Goal: Information Seeking & Learning: Learn about a topic

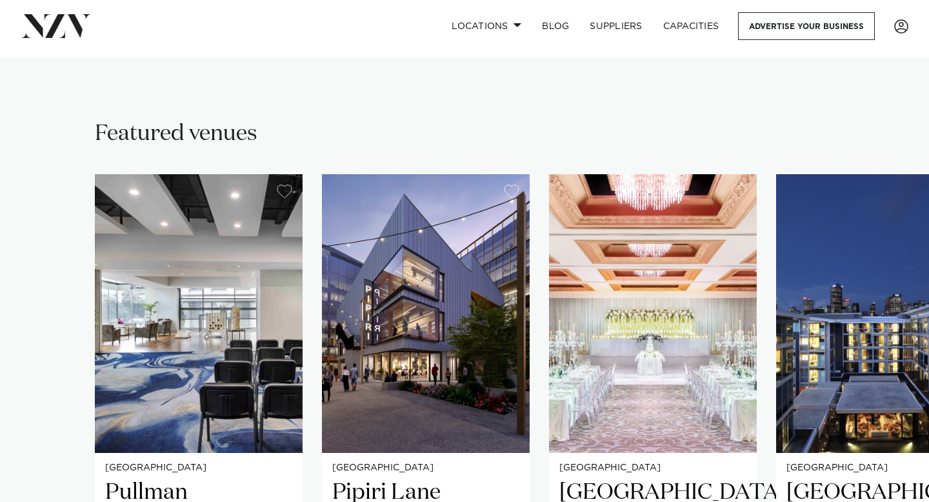
scroll to position [805, 0]
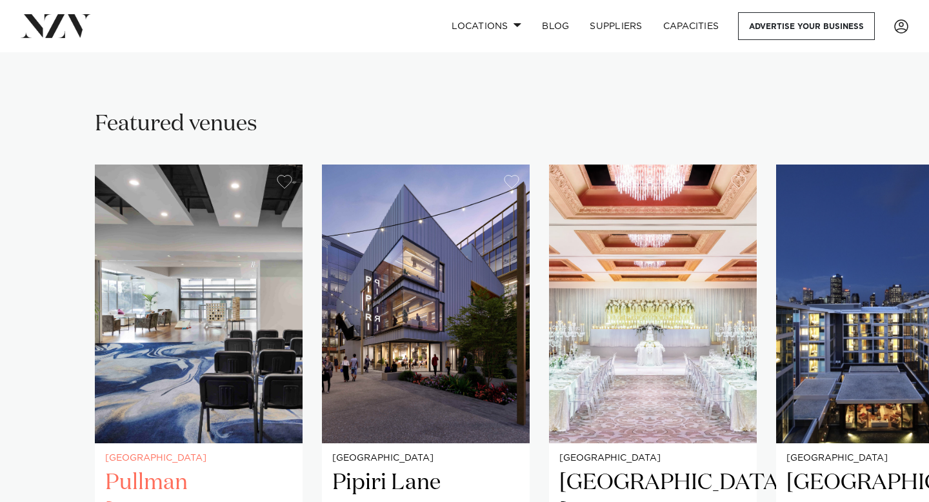
click at [225, 293] on img "1 / 29" at bounding box center [199, 303] width 208 height 279
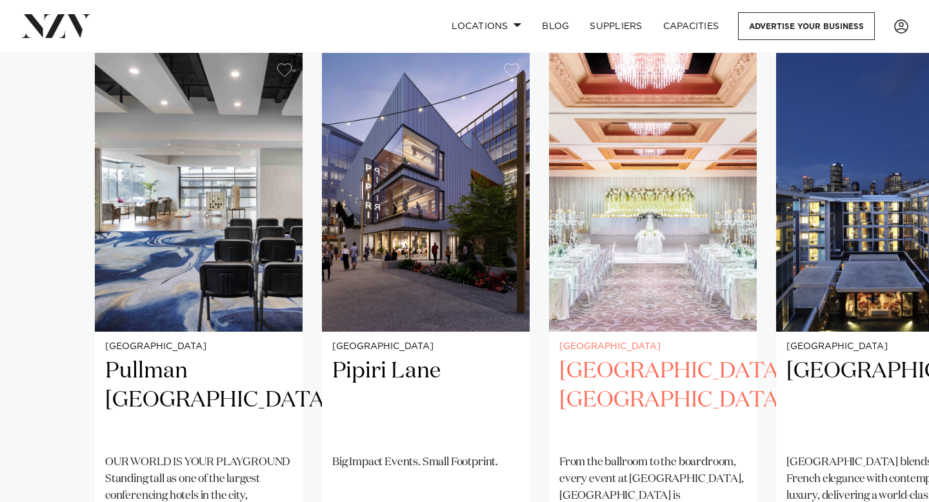
scroll to position [916, 0]
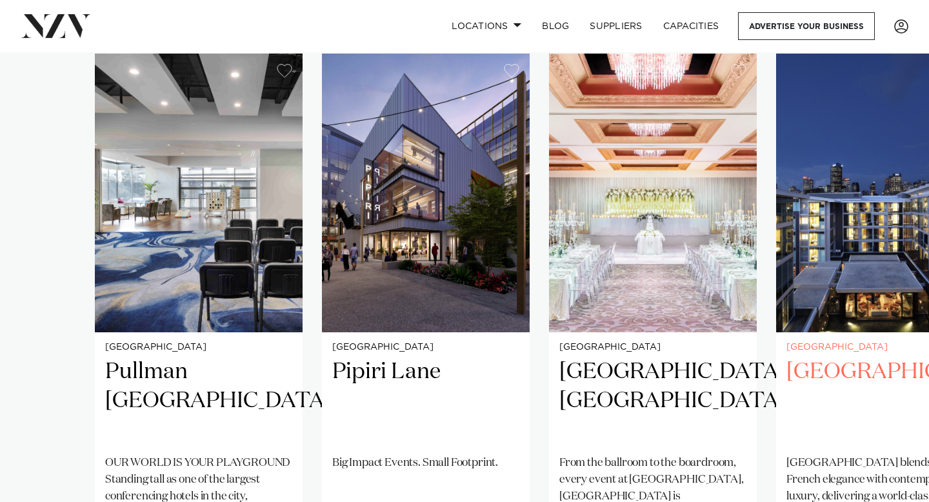
click at [856, 357] on h2 "[GEOGRAPHIC_DATA]" at bounding box center [879, 400] width 187 height 87
